Goal: Task Accomplishment & Management: Manage account settings

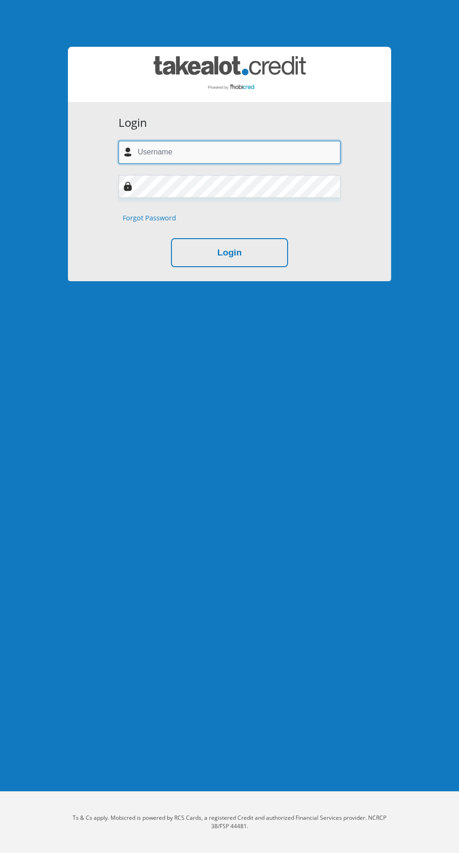
click at [267, 152] on input "text" at bounding box center [229, 152] width 222 height 23
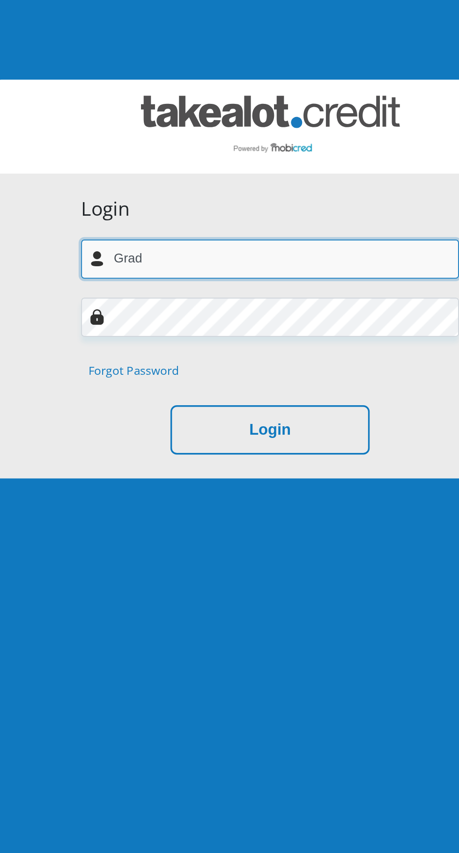
click at [259, 150] on input "Grad" at bounding box center [229, 152] width 222 height 23
type input "Gradneynaidoo00@gmail.com"
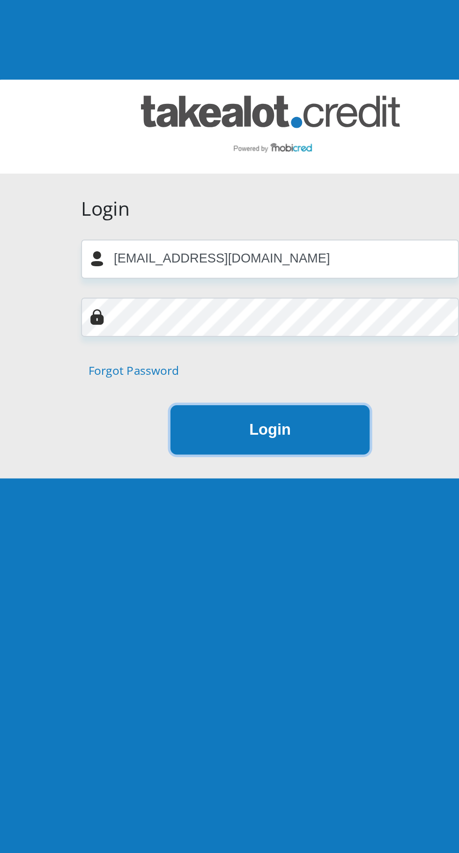
click at [261, 250] on button "Login" at bounding box center [229, 252] width 117 height 29
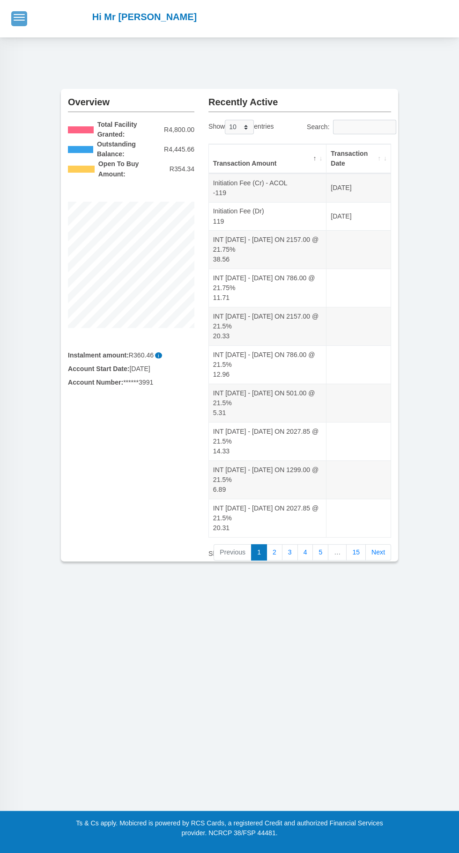
click at [17, 15] on span "button" at bounding box center [19, 14] width 11 height 1
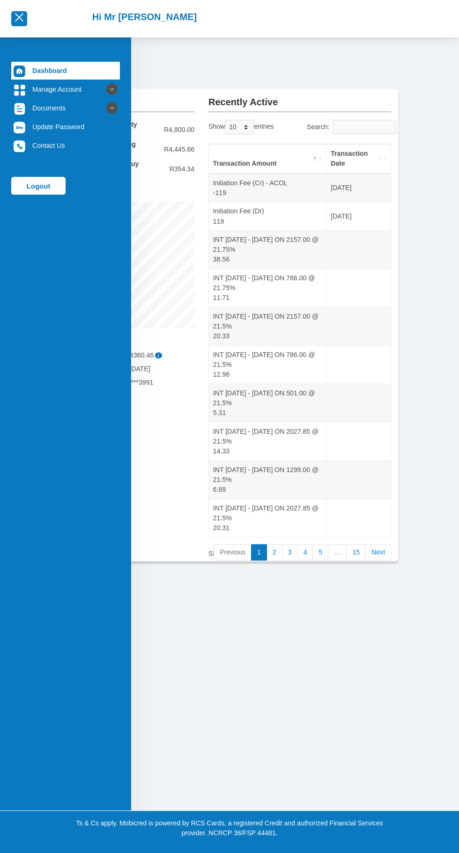
click at [278, 713] on div "Dashboard Manage Account Personal Details Banking Details" at bounding box center [229, 405] width 459 height 811
click at [84, 103] on link "Documents" at bounding box center [65, 108] width 109 height 18
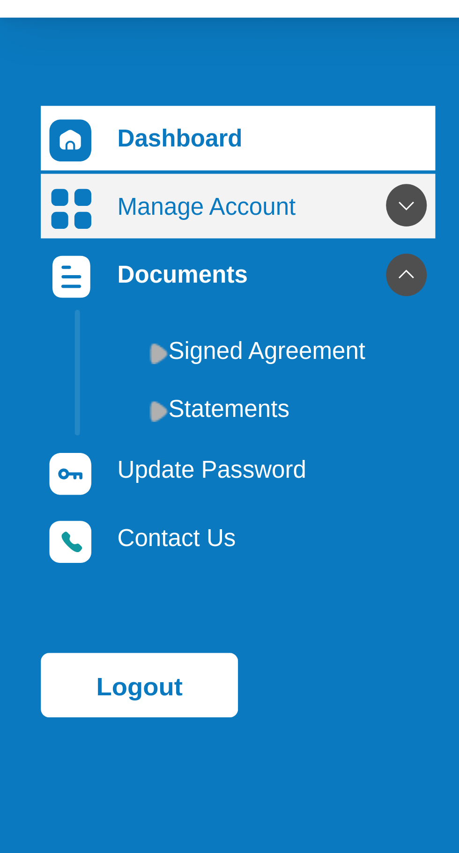
click at [113, 88] on icon at bounding box center [112, 89] width 16 height 16
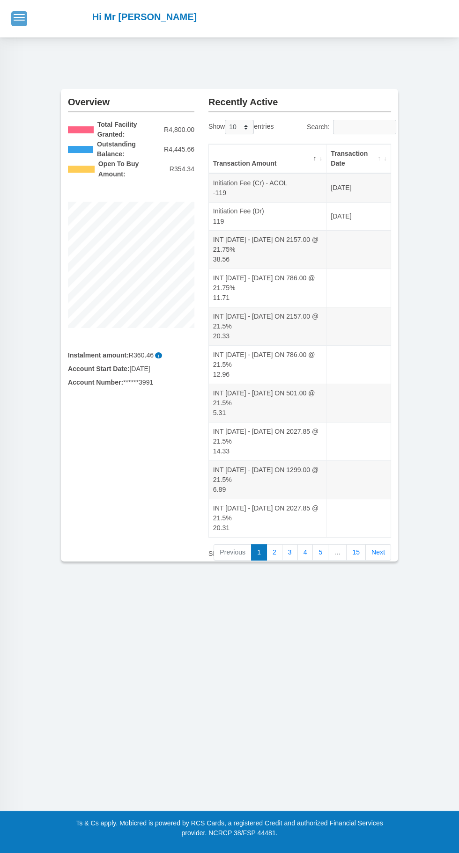
click at [19, 15] on span "button" at bounding box center [19, 14] width 11 height 1
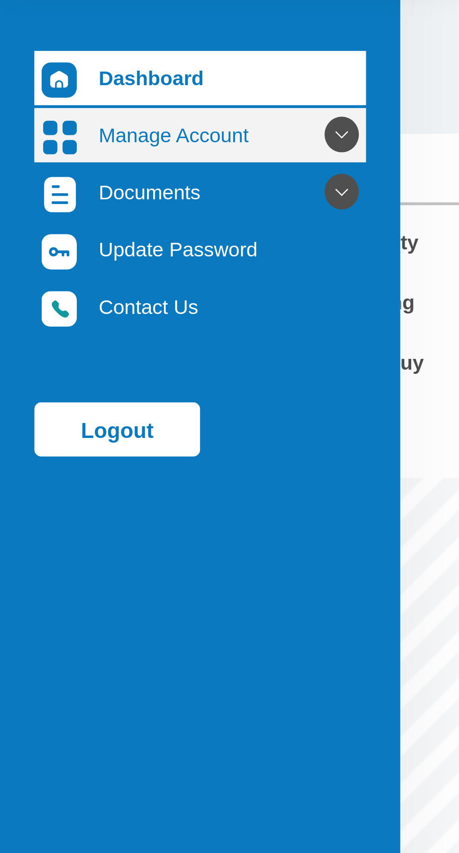
click at [115, 88] on icon at bounding box center [112, 89] width 16 height 16
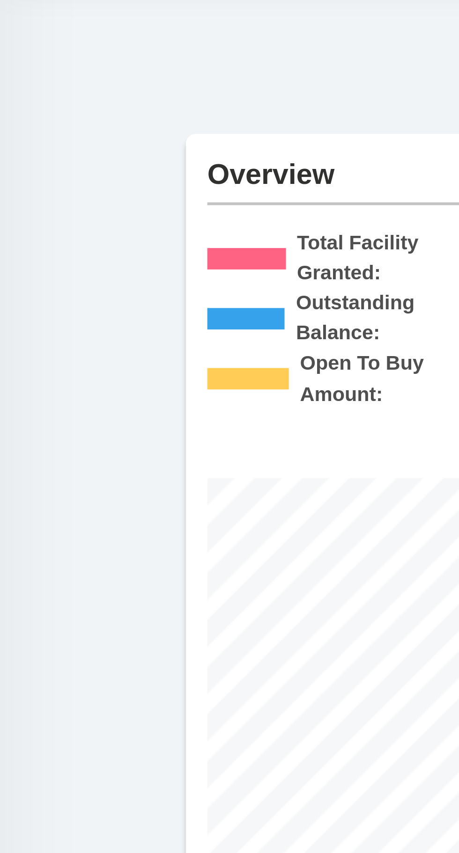
click at [52, 77] on div "Overview Total Facility Granted: R4,800.00 Outstanding Balance: R4,445.66 Open …" at bounding box center [229, 310] width 459 height 547
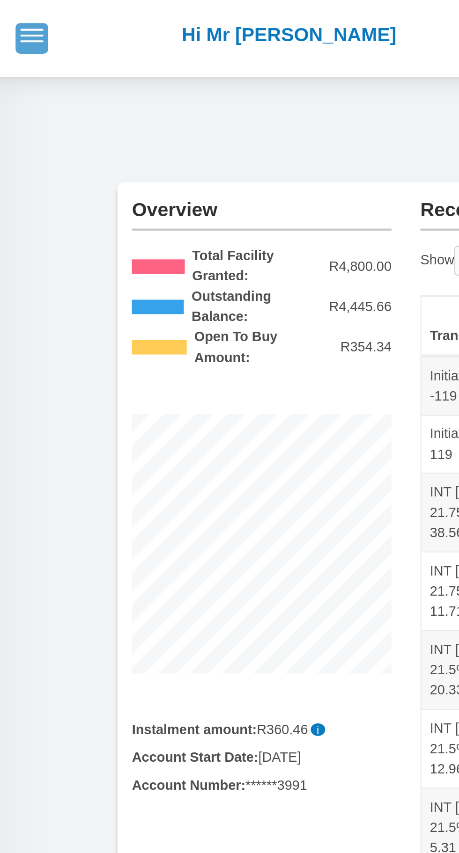
click at [25, 20] on button "button" at bounding box center [19, 18] width 16 height 15
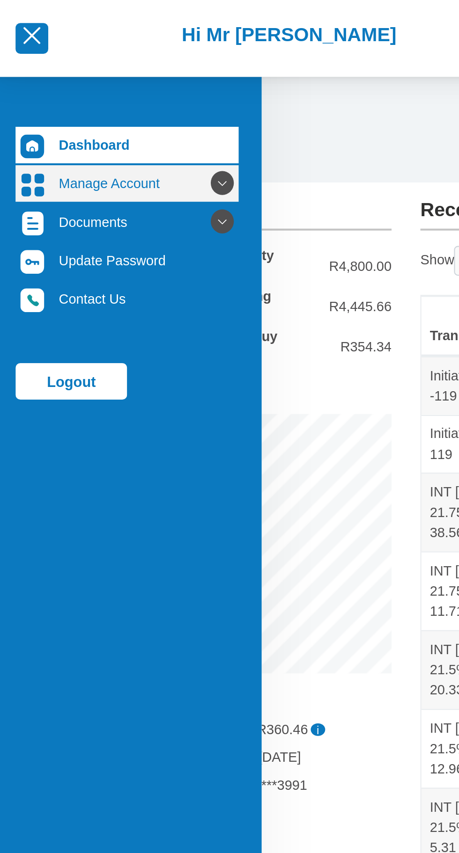
click at [114, 89] on icon at bounding box center [112, 89] width 16 height 16
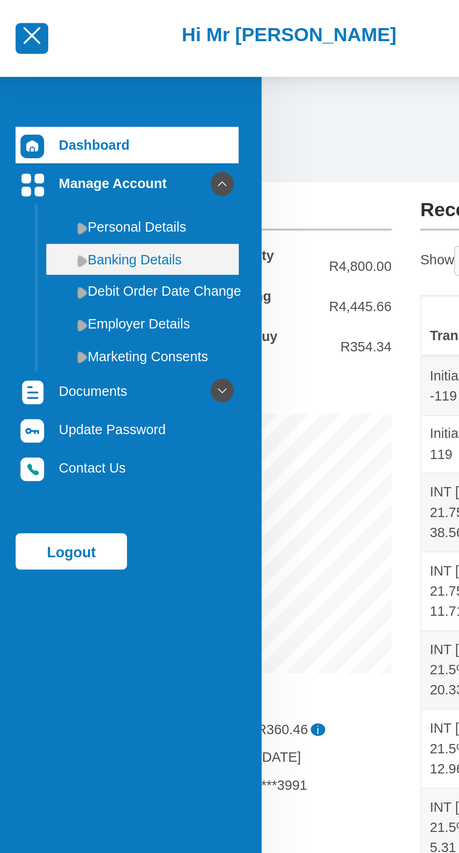
click at [84, 126] on link "Banking Details" at bounding box center [73, 126] width 94 height 15
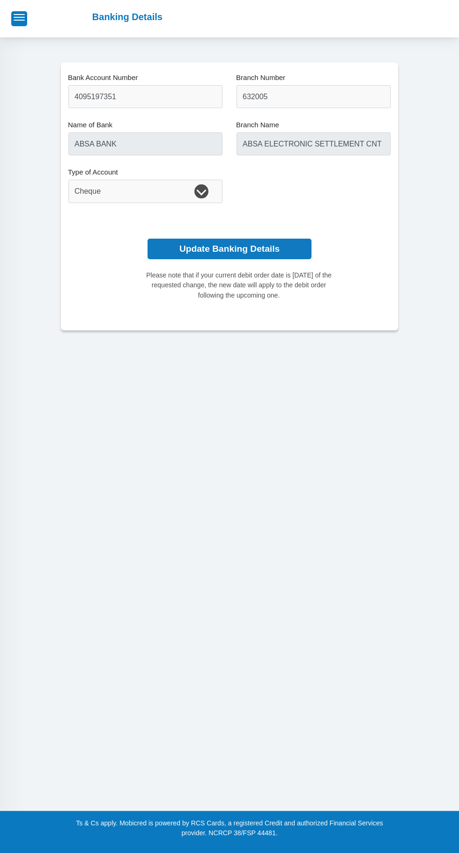
click at [290, 253] on button "Update Banking Details" at bounding box center [229, 249] width 164 height 21
